Goal: Participate in discussion: Engage in conversation with other users on a specific topic

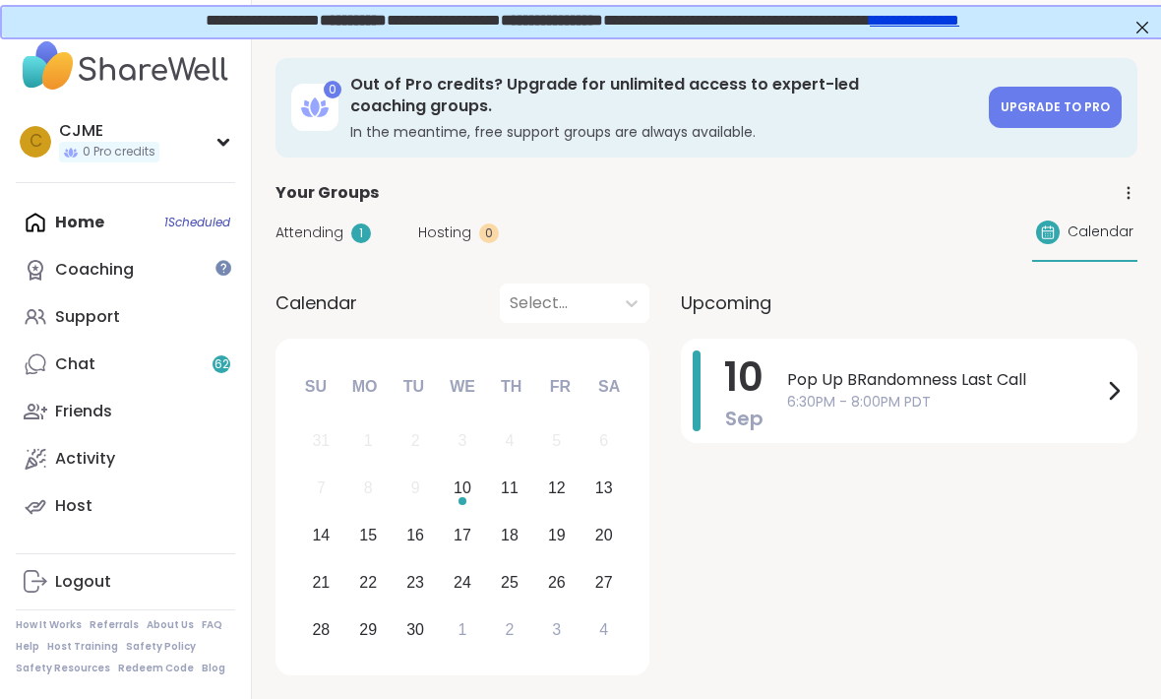
click at [172, 221] on div "Home 1 Scheduled Coaching Support Chat 62 Friends Activity Host" at bounding box center [125, 364] width 219 height 331
click at [1005, 392] on span "6:30PM - 8:00PM PDT" at bounding box center [944, 402] width 315 height 21
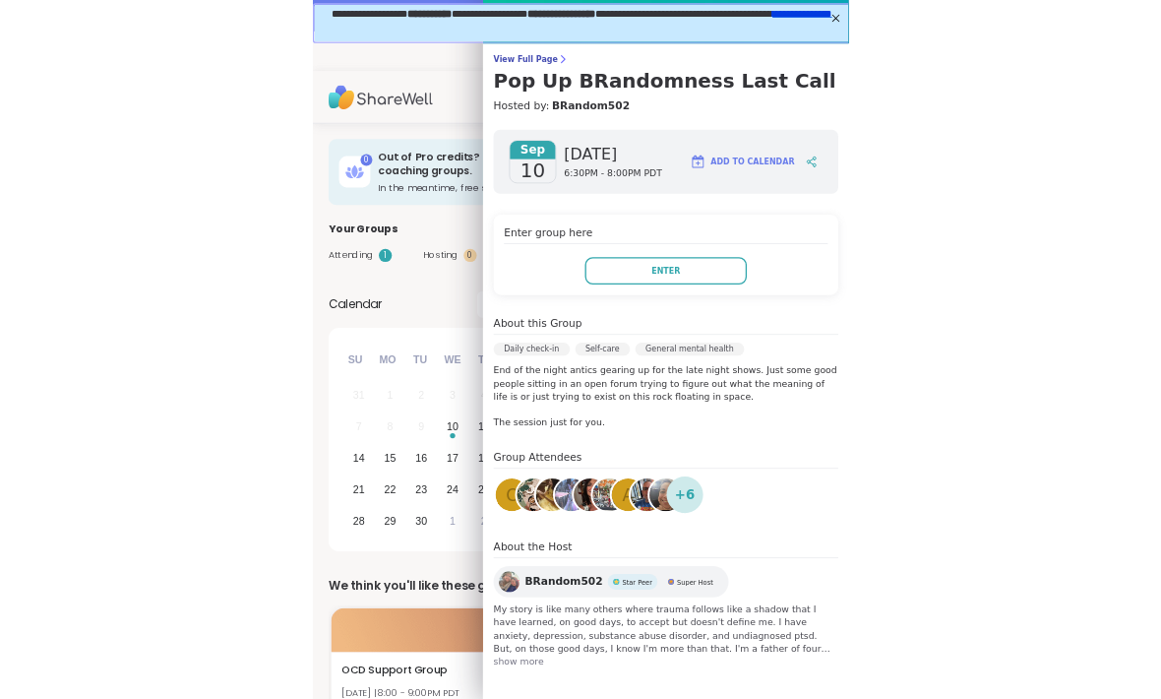
scroll to position [92, 0]
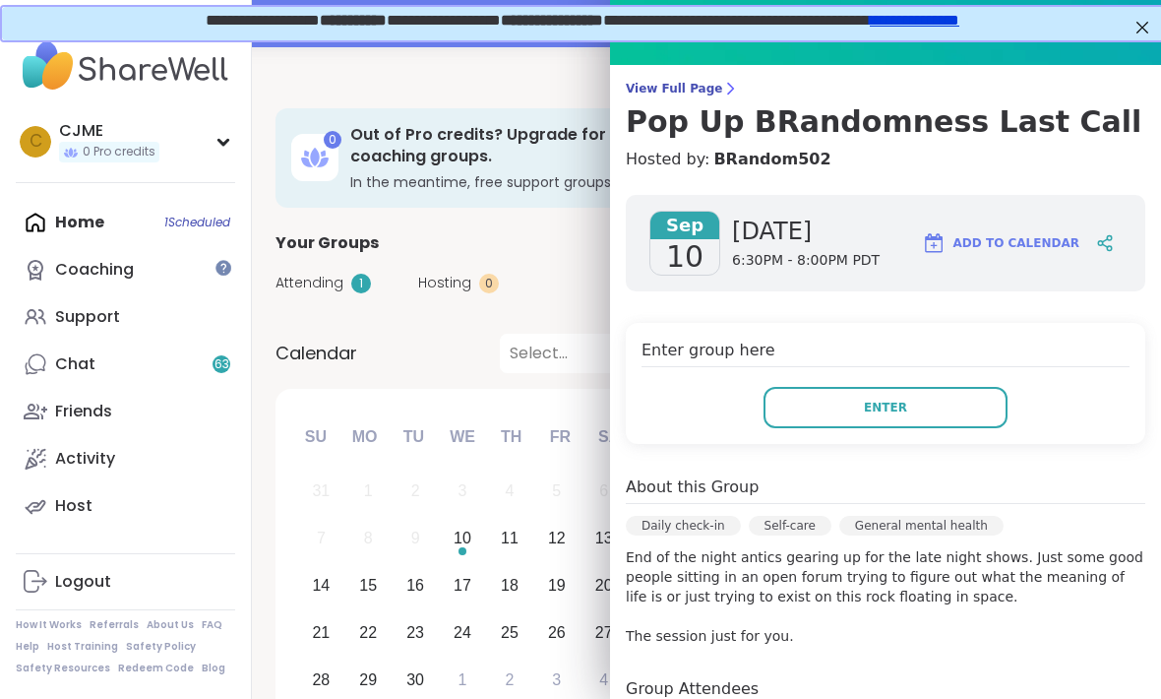
click at [928, 423] on button "Enter" at bounding box center [885, 407] width 244 height 41
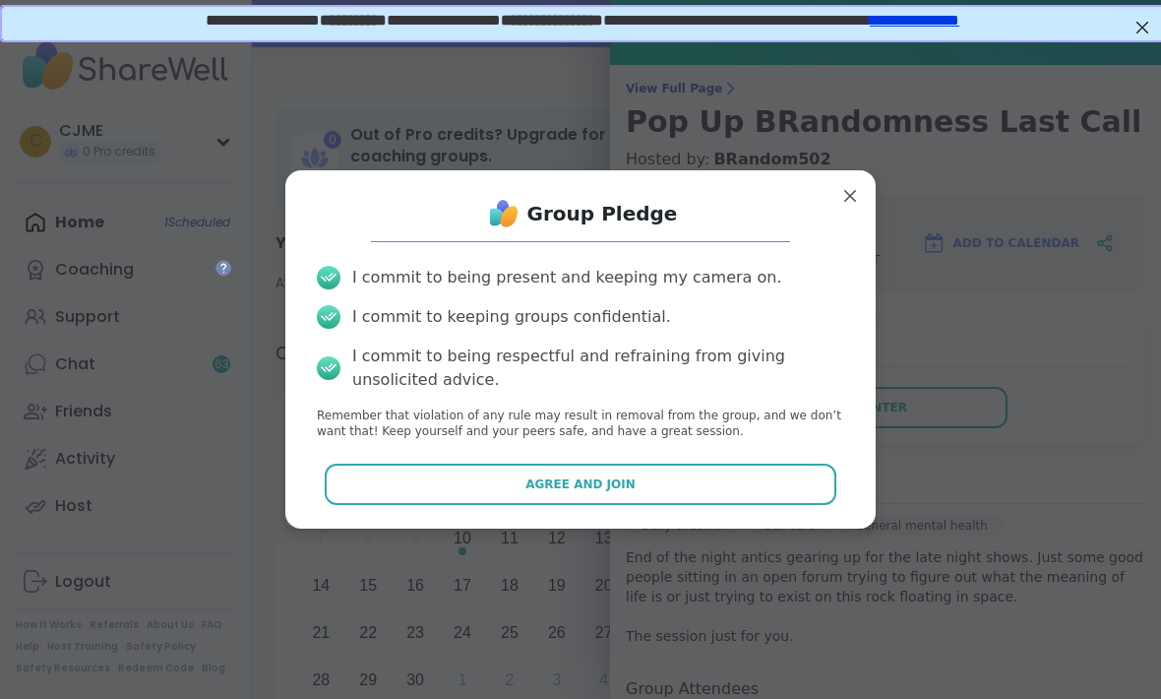
click at [741, 478] on button "Agree and Join" at bounding box center [581, 483] width 513 height 41
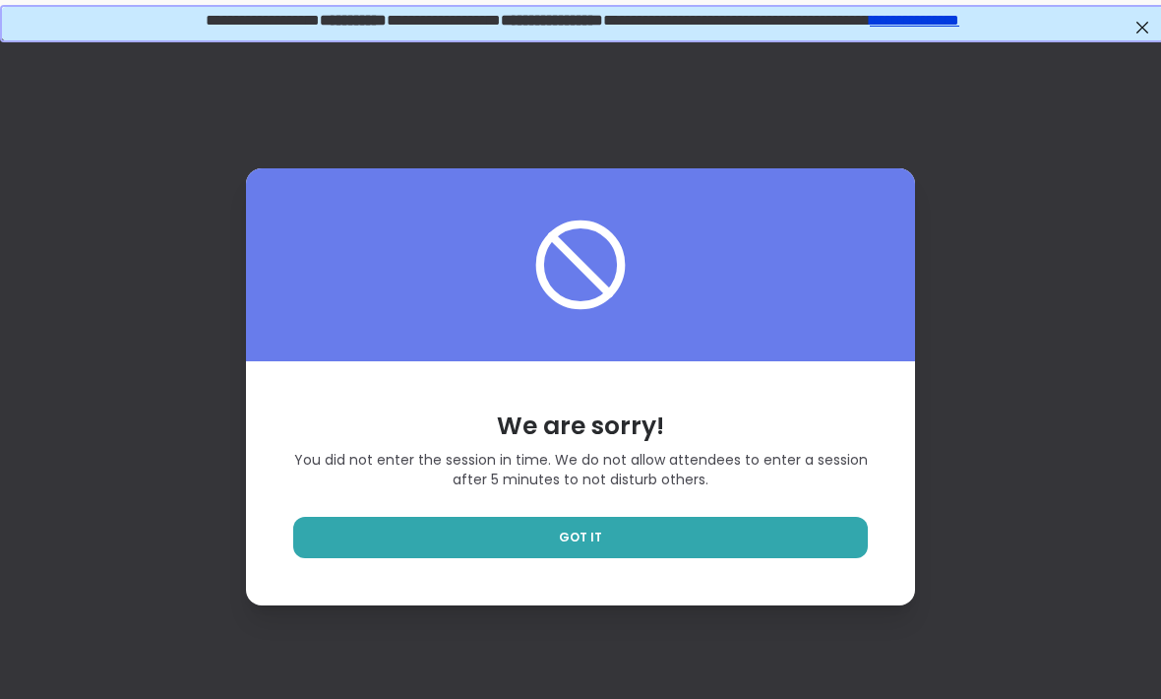
click at [803, 558] on link "GOT IT" at bounding box center [580, 537] width 575 height 41
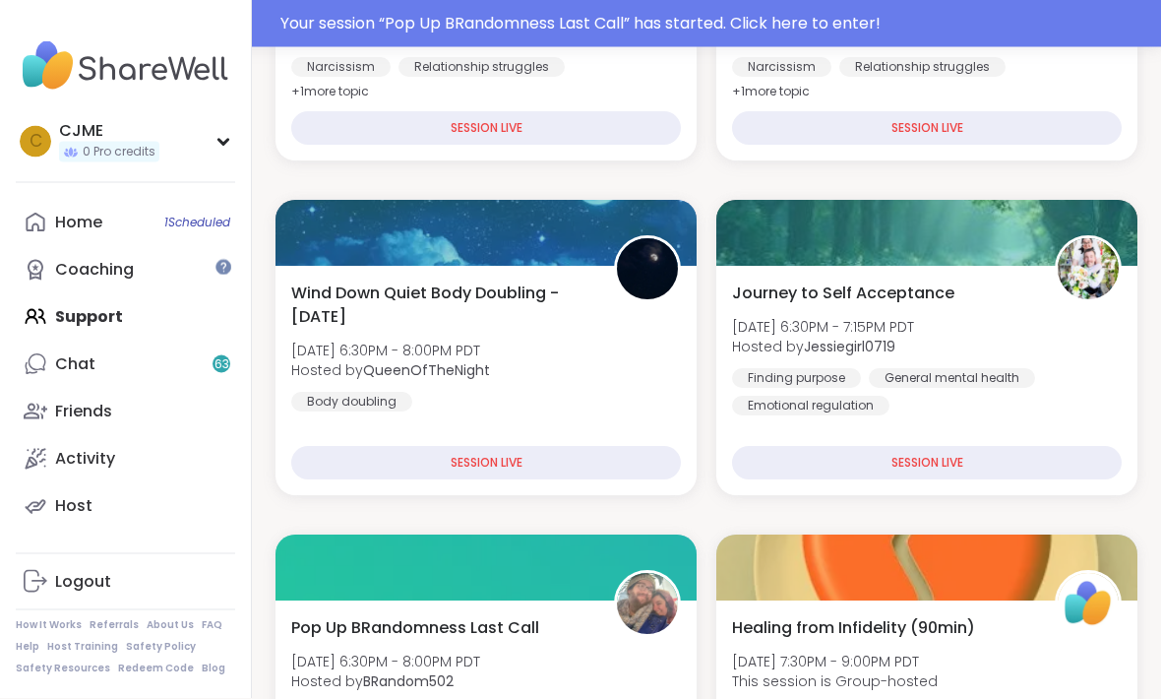
click at [881, 56] on div "Narcissistic Abuse Support Group (90min) [DATE] 6:00PM - 7:30PM PDT This sessio…" at bounding box center [927, 26] width 390 height 157
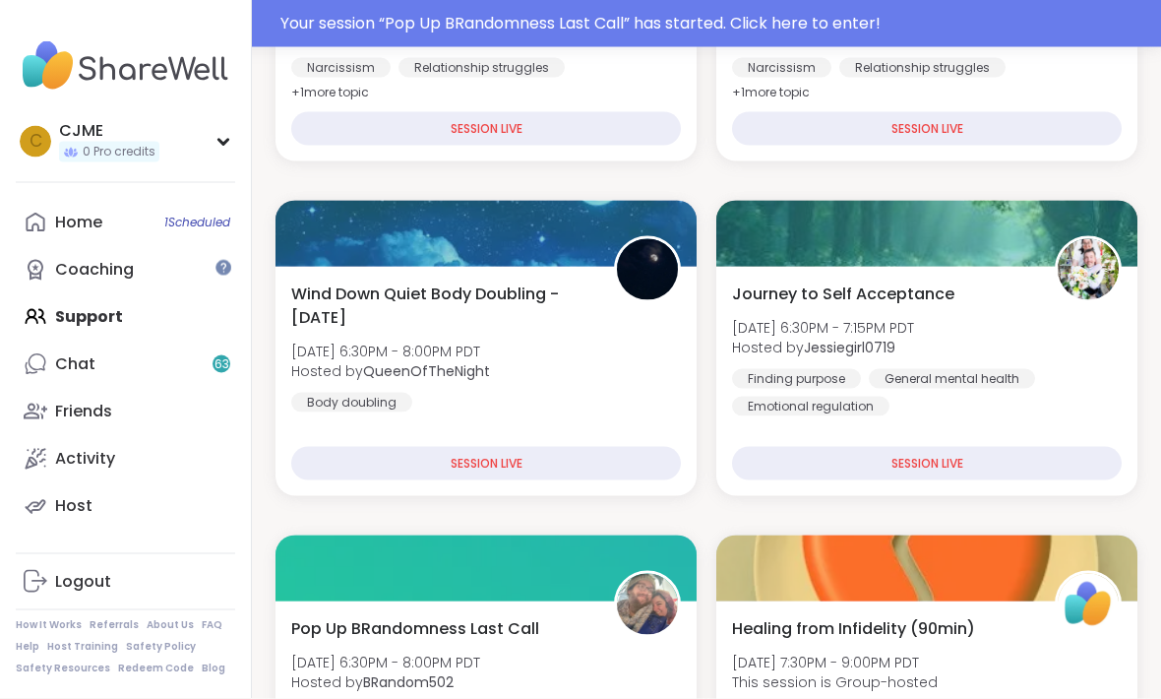
click at [880, 56] on img at bounding box center [895, 78] width 531 height 157
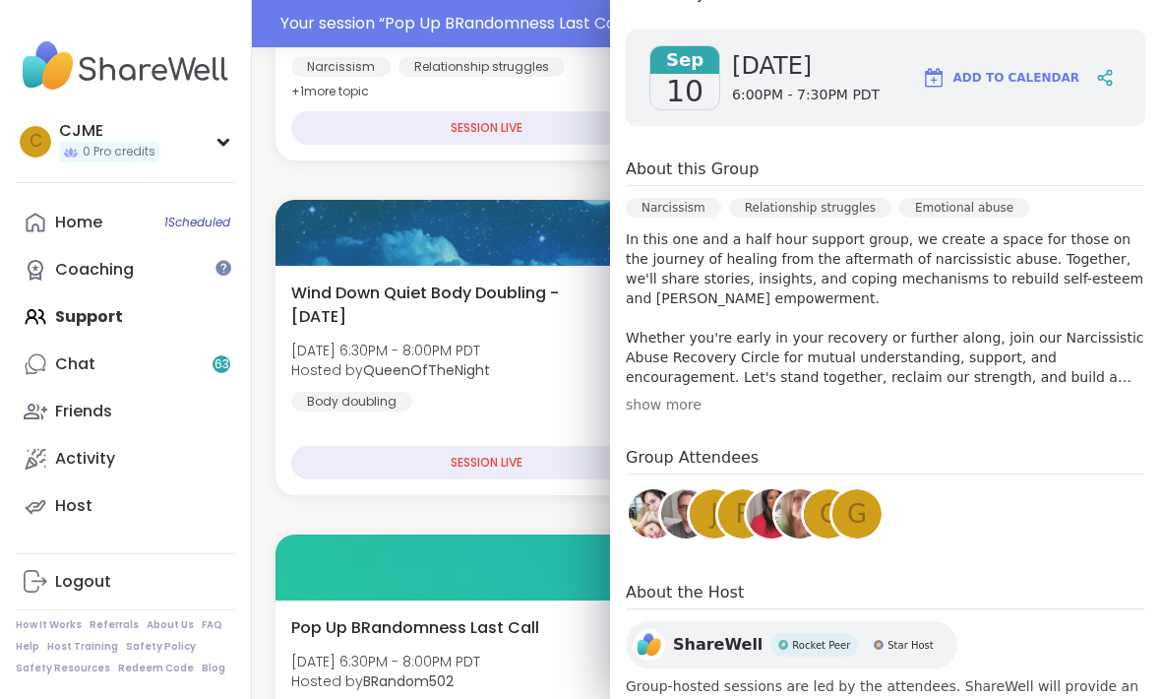
scroll to position [292, 0]
click at [549, 360] on div "Wind Down Quiet Body Doubling - [DATE] [DATE] 6:30PM - 8:00PM PDT Hosted by Que…" at bounding box center [486, 346] width 390 height 130
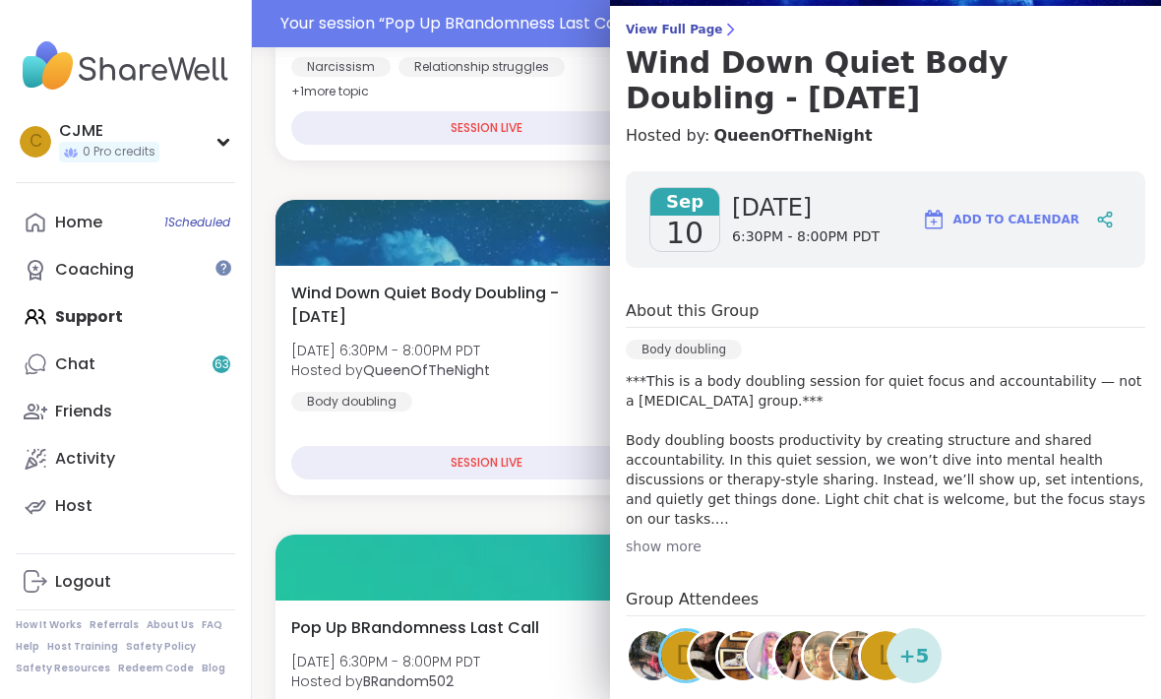
scroll to position [72, 0]
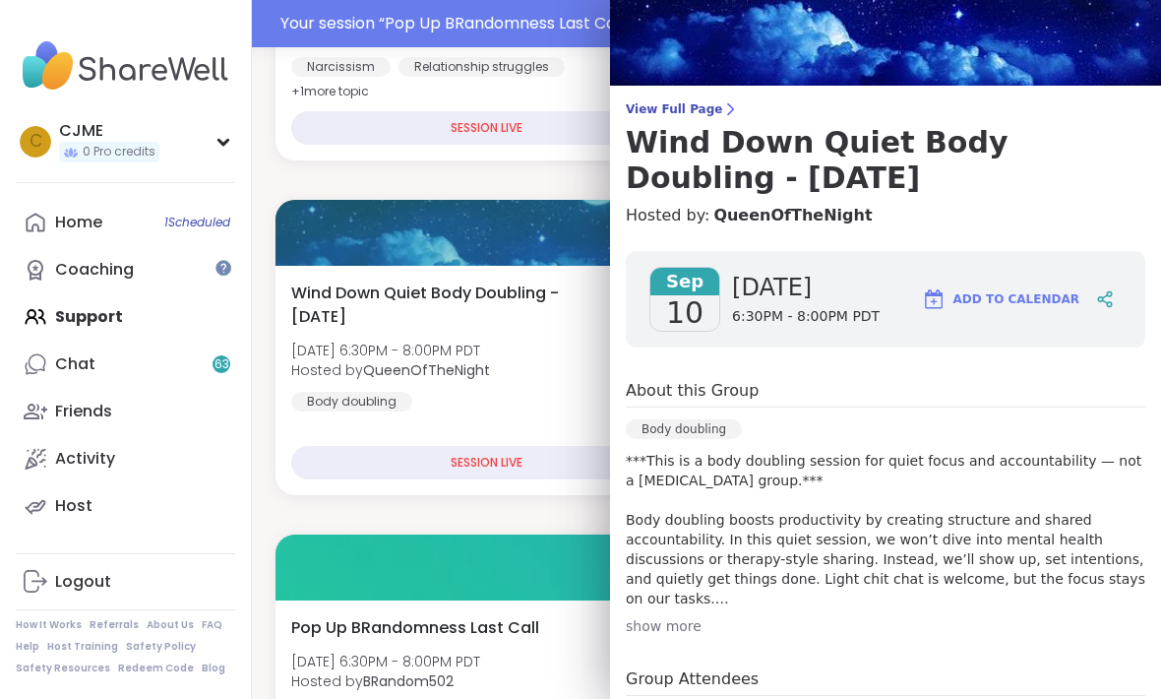
click at [563, 490] on div "Wind Down Quiet Body Doubling - [DATE] [DATE] 6:30PM - 8:00PM PDT Hosted by Que…" at bounding box center [485, 380] width 421 height 229
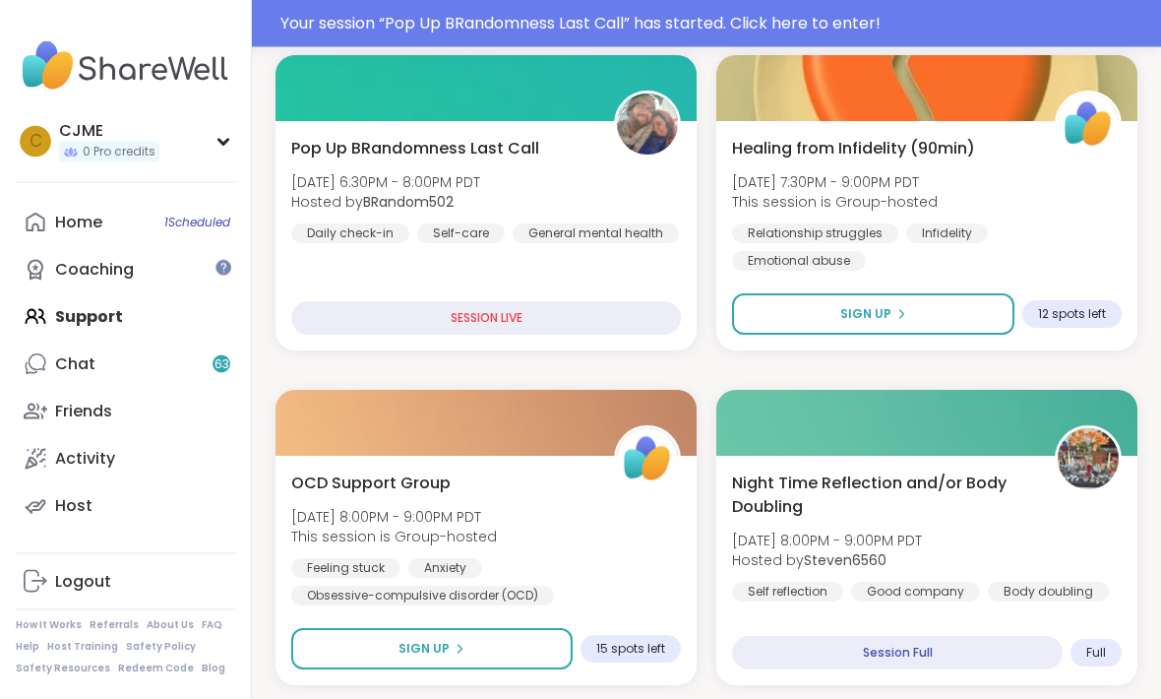
scroll to position [978, 0]
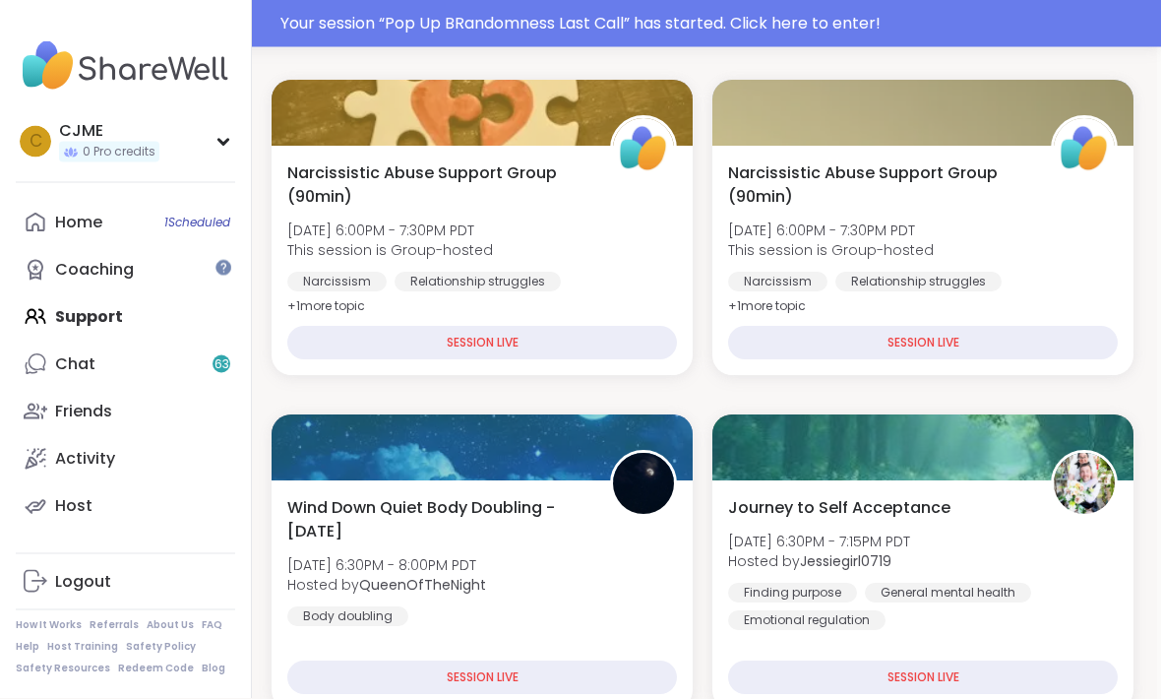
scroll to position [284, 4]
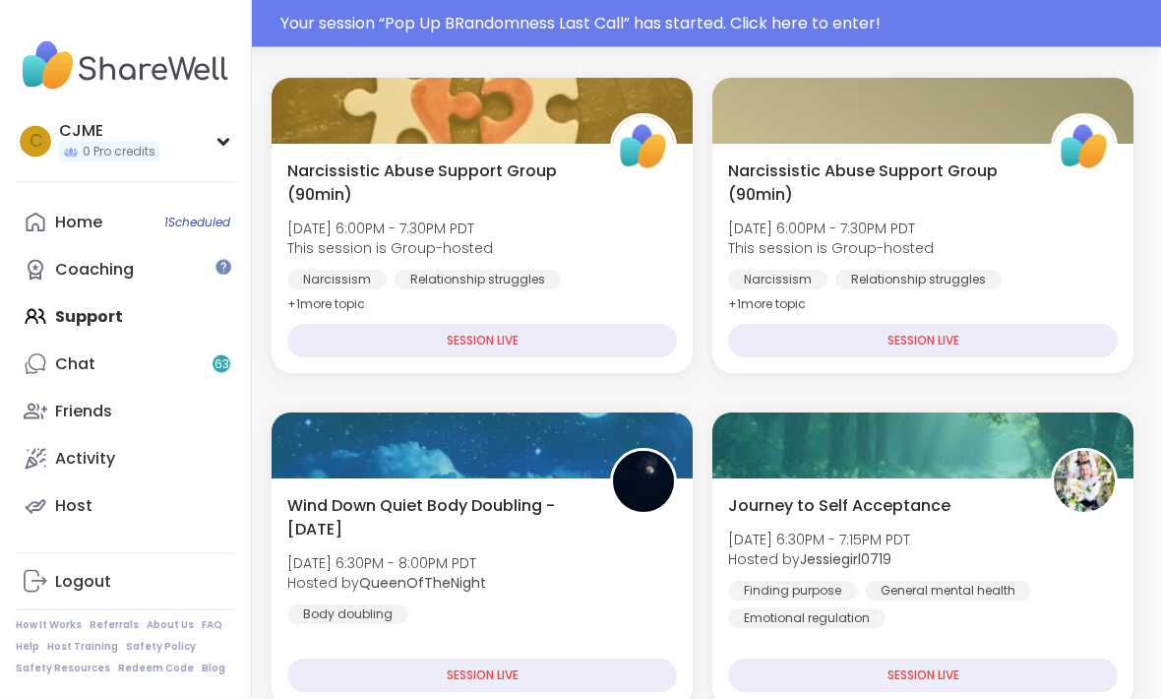
click at [890, 32] on div "Your session “ Pop Up BRandomness Last Call ” has started. Click here to enter!" at bounding box center [714, 24] width 869 height 24
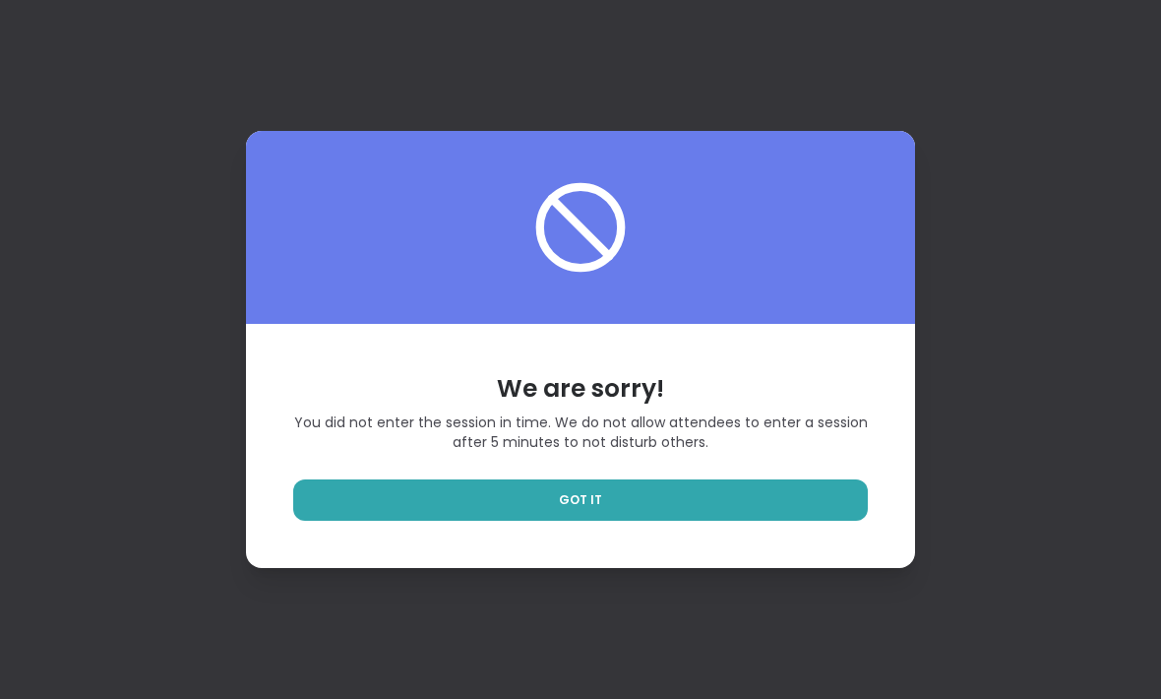
click at [819, 520] on link "GOT IT" at bounding box center [580, 499] width 575 height 41
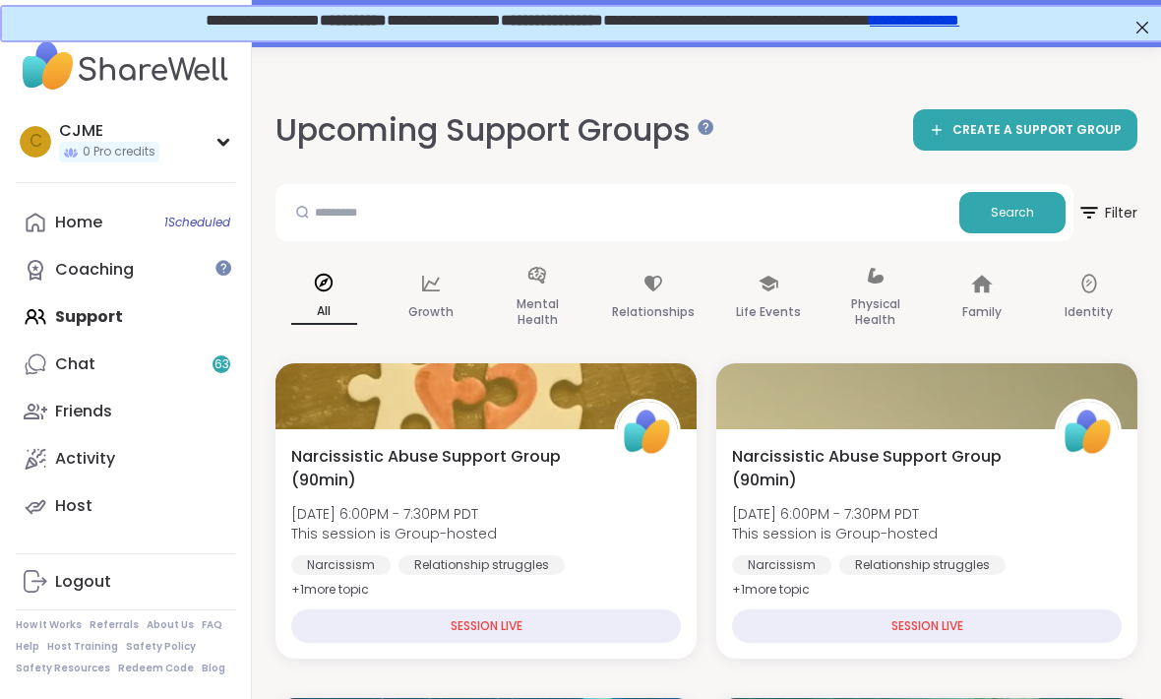
click at [167, 237] on link "Home 1 Scheduled" at bounding box center [125, 222] width 219 height 47
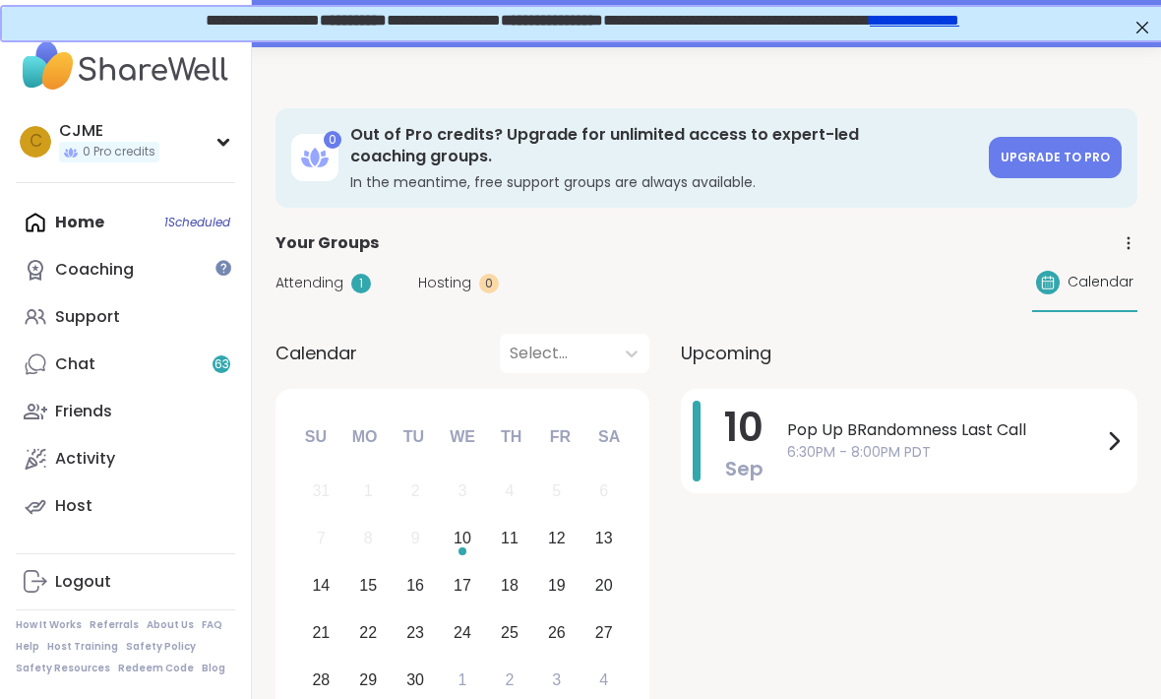
click at [1001, 430] on span "Pop Up BRandomness Last Call" at bounding box center [944, 430] width 315 height 24
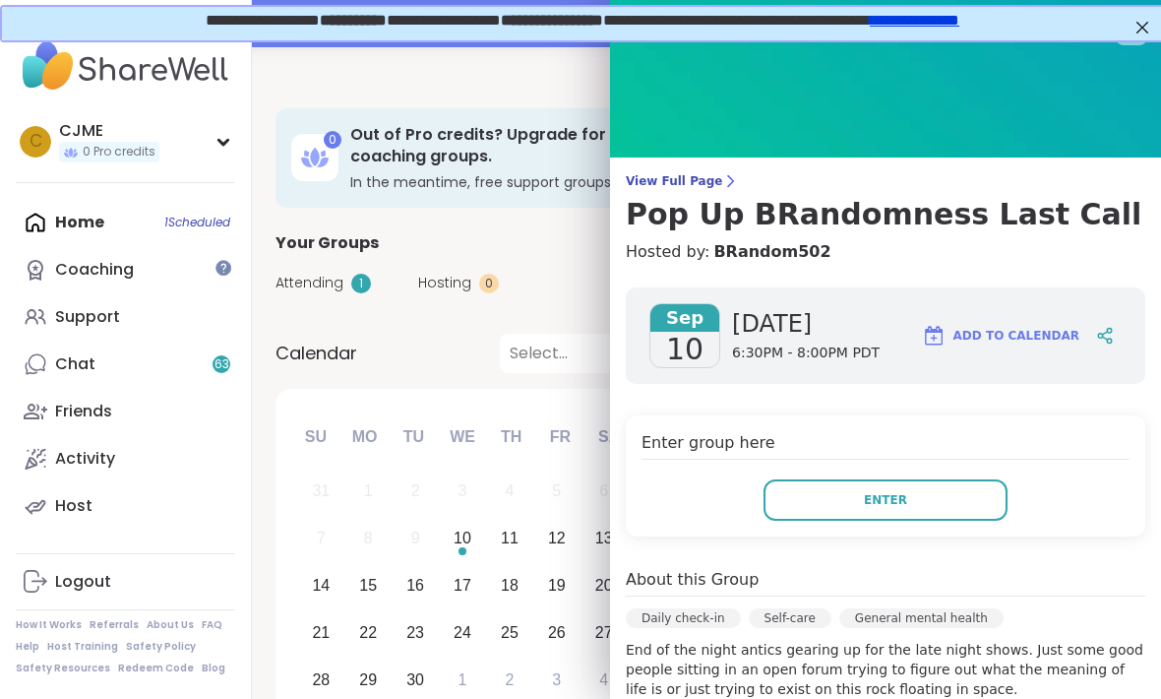
click at [939, 492] on button "Enter" at bounding box center [885, 499] width 244 height 41
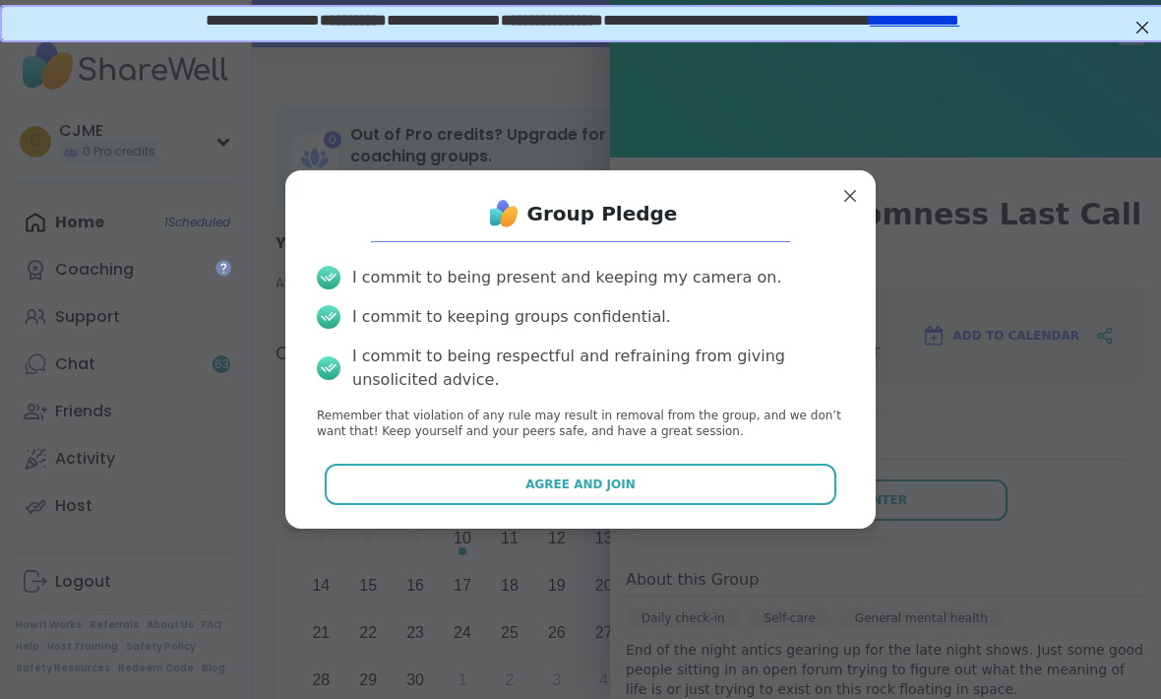
click at [802, 505] on button "Agree and Join" at bounding box center [581, 483] width 513 height 41
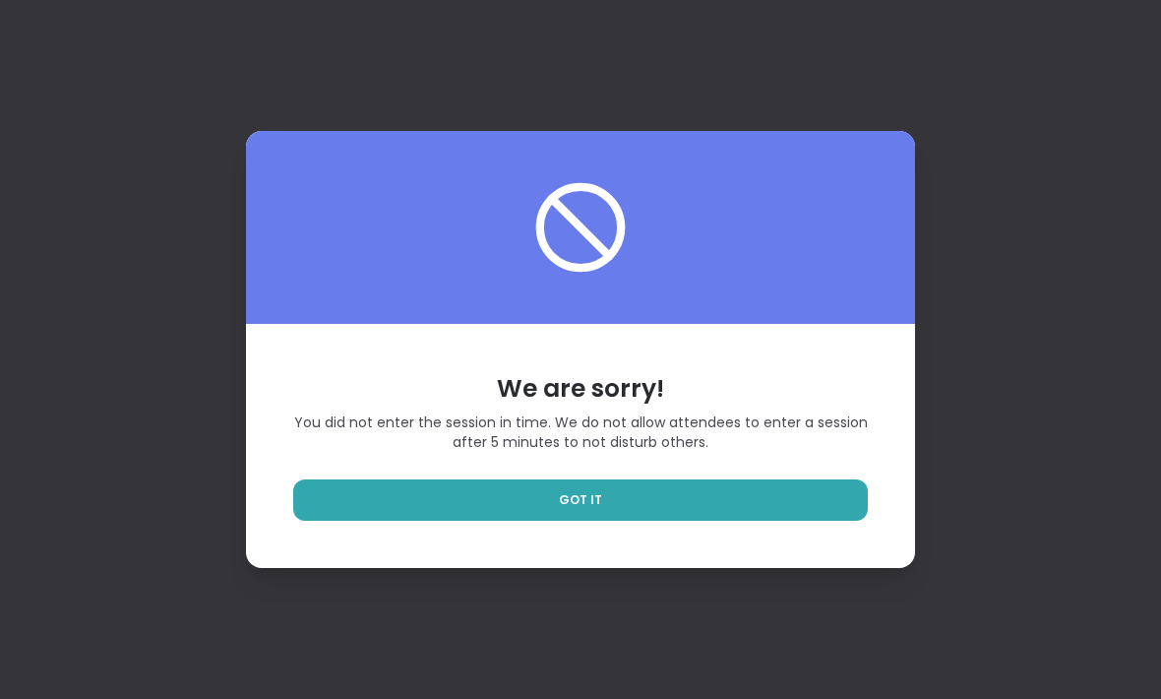
click at [859, 520] on link "GOT IT" at bounding box center [580, 499] width 575 height 41
